Goal: Navigation & Orientation: Find specific page/section

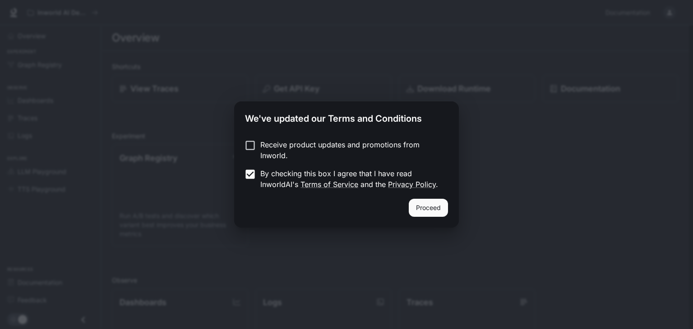
click at [424, 211] on button "Proceed" at bounding box center [428, 208] width 39 height 18
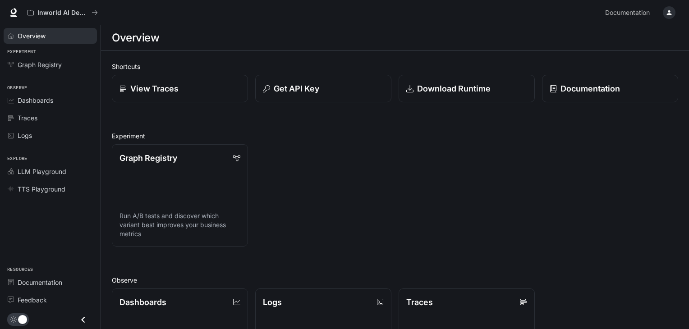
click at [23, 32] on span "Overview" at bounding box center [32, 35] width 28 height 9
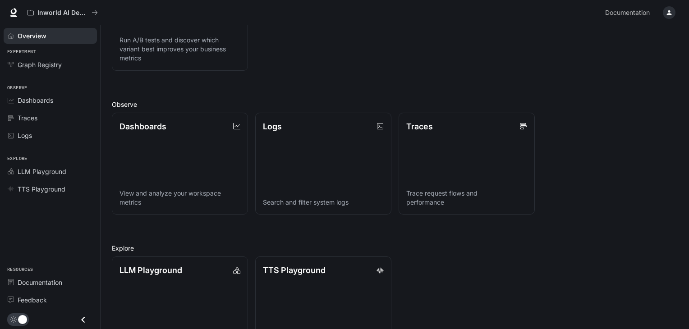
scroll to position [216, 0]
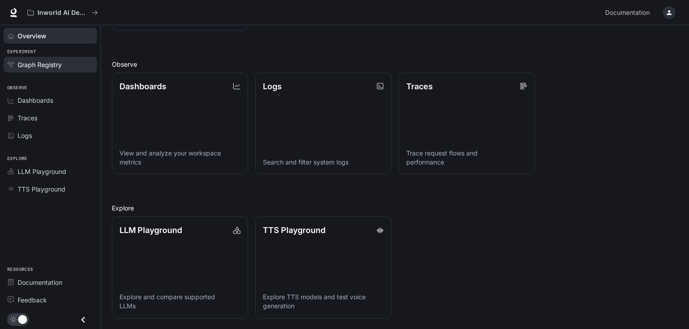
click at [23, 64] on span "Graph Registry" at bounding box center [40, 64] width 44 height 9
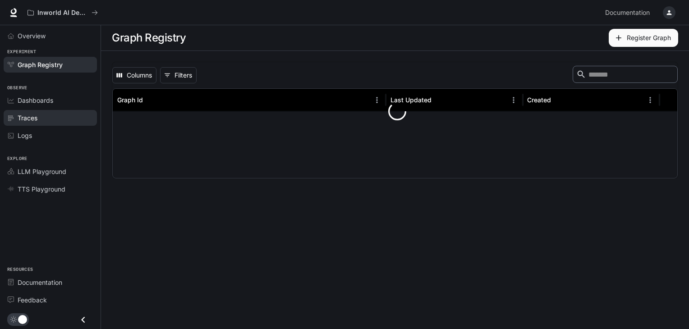
click at [21, 119] on span "Traces" at bounding box center [28, 117] width 20 height 9
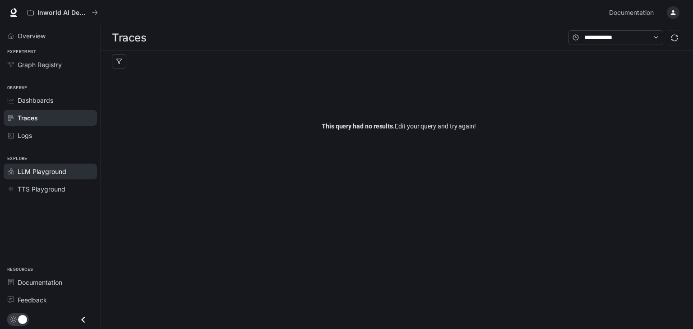
click at [28, 168] on span "LLM Playground" at bounding box center [42, 171] width 49 height 9
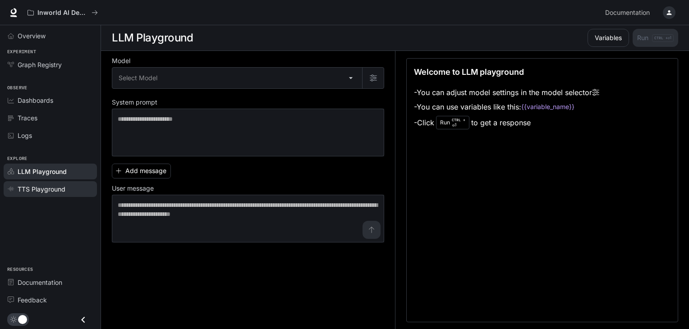
click at [39, 186] on span "TTS Playground" at bounding box center [42, 188] width 48 height 9
